Goal: Task Accomplishment & Management: Complete application form

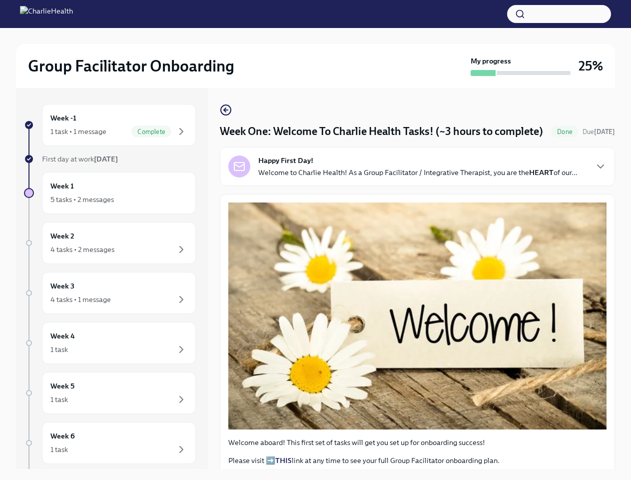
click at [559, 14] on button "button" at bounding box center [559, 14] width 104 height 18
click at [114, 243] on div at bounding box center [315, 240] width 631 height 480
click at [114, 293] on div "Week 3 4 tasks • 1 message" at bounding box center [118, 292] width 137 height 25
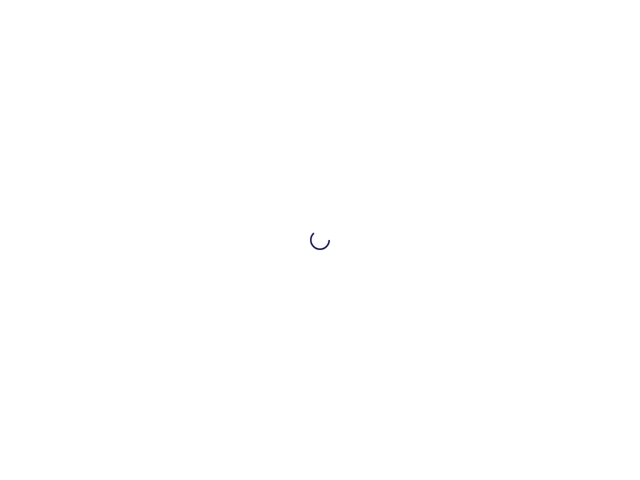
click at [114, 343] on div at bounding box center [320, 240] width 640 height 480
click at [114, 393] on div at bounding box center [320, 240] width 640 height 480
click at [114, 443] on div at bounding box center [320, 240] width 640 height 480
click at [413, 181] on div at bounding box center [320, 240] width 640 height 480
click at [592, 181] on div at bounding box center [320, 240] width 640 height 480
